Goal: Task Accomplishment & Management: Use online tool/utility

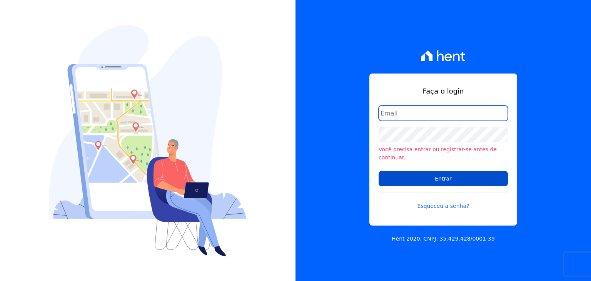
type input "[PERSON_NAME][EMAIL_ADDRESS][DOMAIN_NAME]"
click at [417, 171] on input "Entrar" at bounding box center [442, 178] width 129 height 15
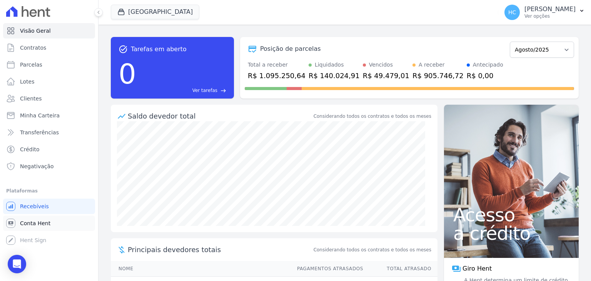
click at [25, 228] on link "Conta Hent" at bounding box center [49, 222] width 92 height 15
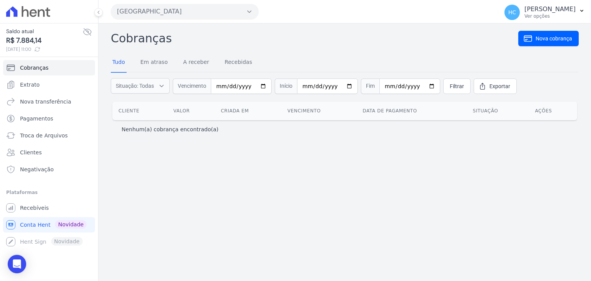
click at [271, 47] on h2 "Cobranças" at bounding box center [314, 38] width 407 height 17
click at [43, 105] on link "Nova transferência" at bounding box center [49, 101] width 92 height 15
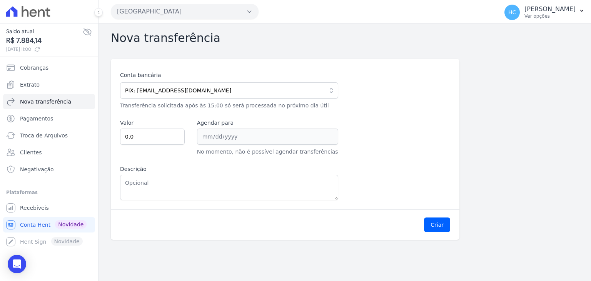
click at [32, 42] on span "R$ 7.884,14" at bounding box center [44, 40] width 77 height 10
copy span "7.884,14"
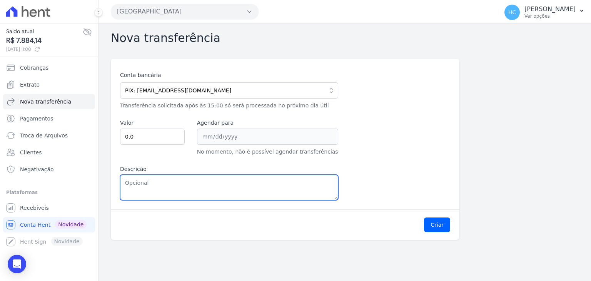
click at [181, 188] on textarea "Descrição" at bounding box center [229, 187] width 218 height 25
paste textarea "7.884,14"
click at [129, 184] on textarea "7.884,14" at bounding box center [229, 187] width 218 height 25
click at [129, 184] on textarea "7884,14" at bounding box center [229, 187] width 218 height 25
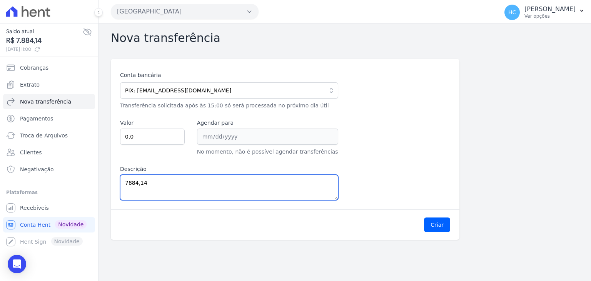
type textarea "7884,14"
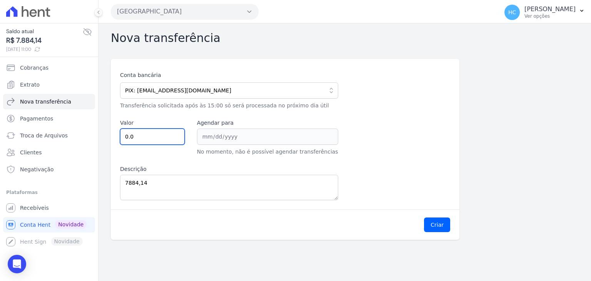
click at [150, 133] on input "0.0" at bounding box center [152, 136] width 65 height 16
paste input "7884.14"
type input "7884.14"
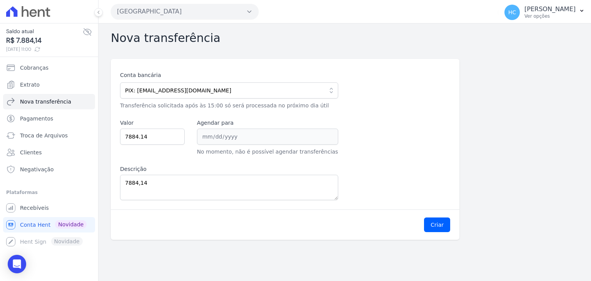
click at [170, 160] on div "Conta bancária PIX: [EMAIL_ADDRESS][DOMAIN_NAME] 104 - CAIXA ECONOMICA FEDERAL …" at bounding box center [285, 135] width 330 height 129
click at [253, 209] on div "Criar" at bounding box center [285, 224] width 348 height 30
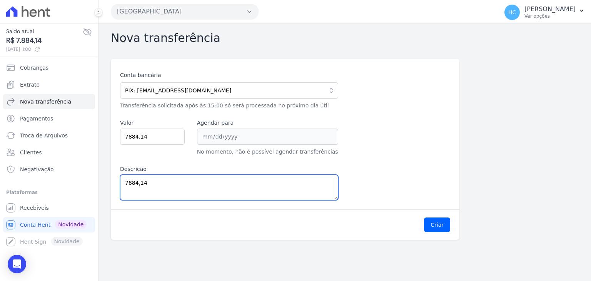
click at [235, 179] on textarea "7884,14" at bounding box center [229, 187] width 218 height 25
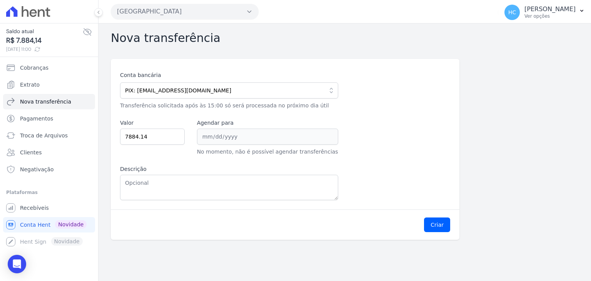
click at [451, 227] on div "Criar" at bounding box center [285, 224] width 348 height 30
click at [448, 227] on button "Criar" at bounding box center [437, 224] width 26 height 15
